Goal: Find specific page/section: Find specific page/section

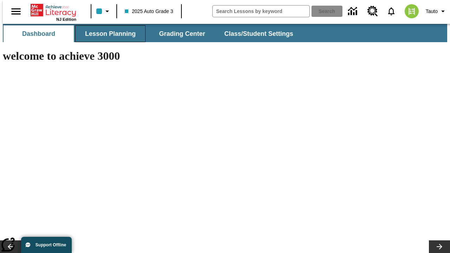
click at [108, 34] on span "Lesson Planning" at bounding box center [110, 34] width 51 height 8
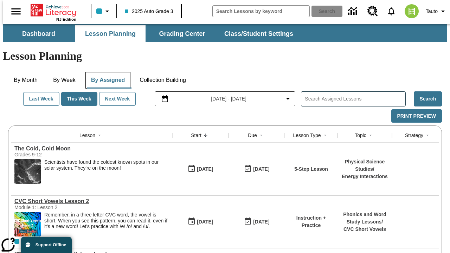
click at [106, 72] on button "By Assigned" at bounding box center [107, 80] width 45 height 17
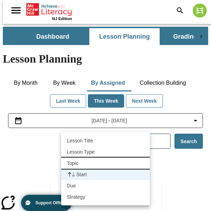
click at [105, 163] on li "Topic" at bounding box center [105, 162] width 89 height 11
